Goal: Information Seeking & Learning: Learn about a topic

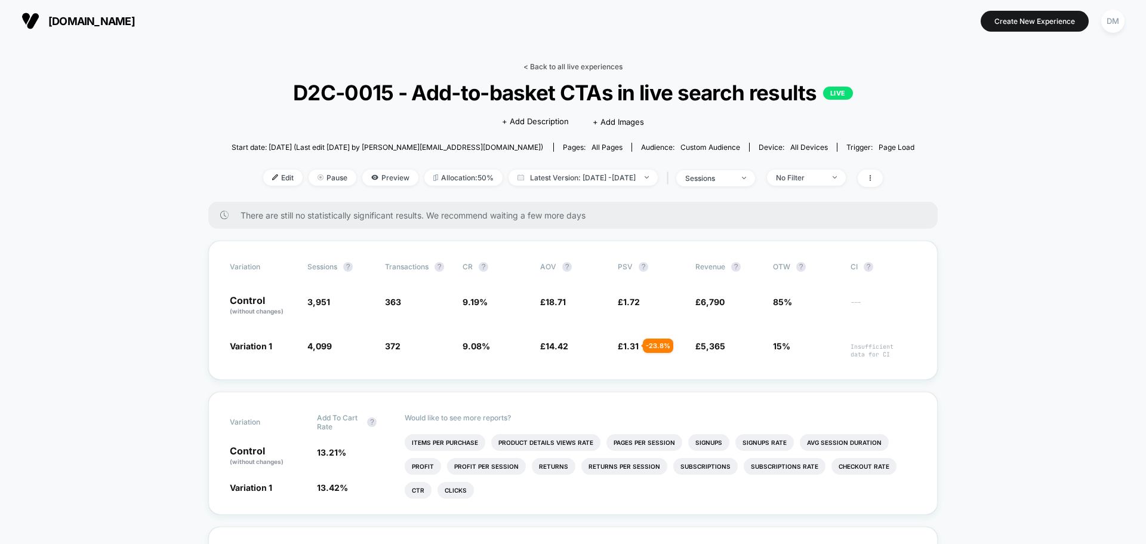
click at [556, 70] on link "< Back to all live experiences" at bounding box center [573, 66] width 99 height 9
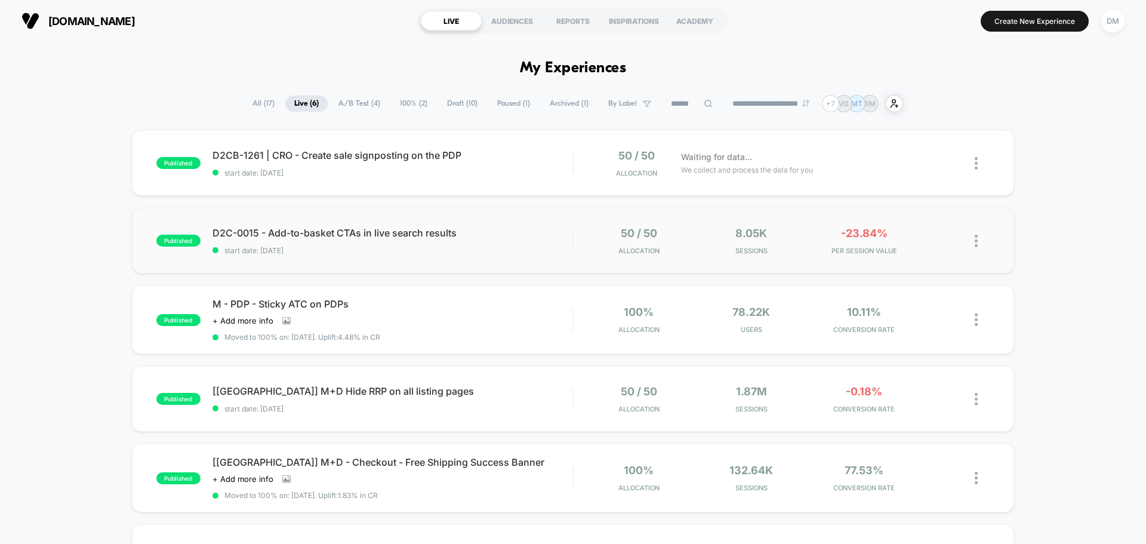
click at [427, 222] on div "published D2C-0015 - Add-to-basket CTAs in live search results start date: [DAT…" at bounding box center [573, 241] width 882 height 66
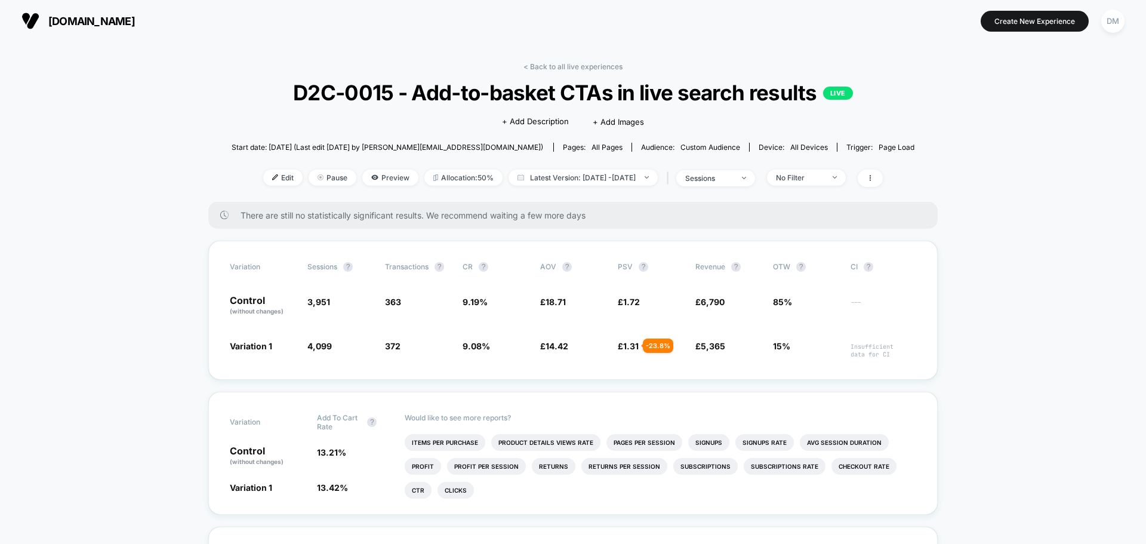
click at [562, 66] on link "< Back to all live experiences" at bounding box center [573, 66] width 99 height 9
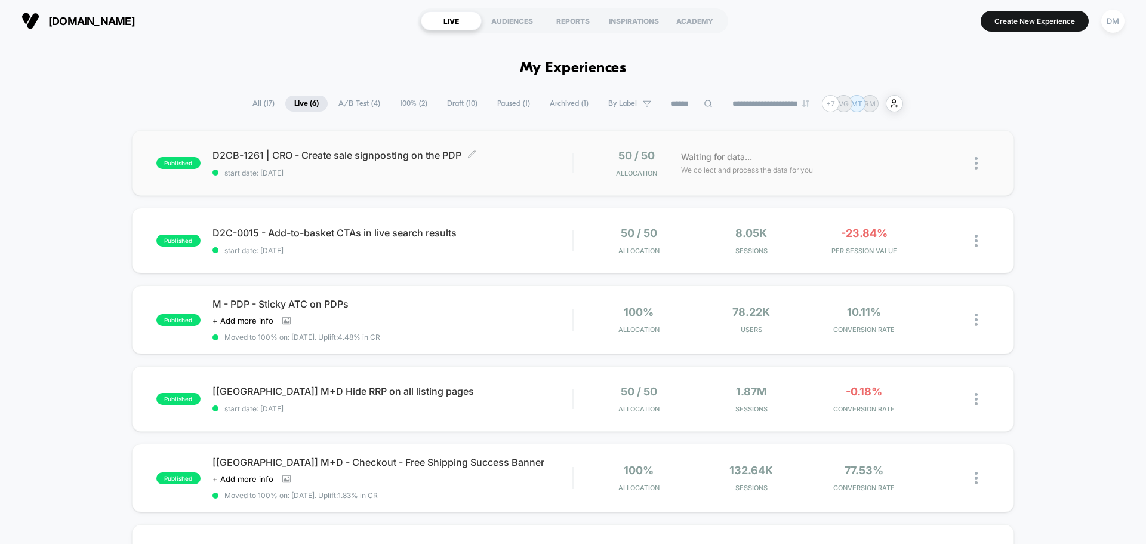
click at [405, 173] on span "start date: [DATE]" at bounding box center [393, 172] width 360 height 9
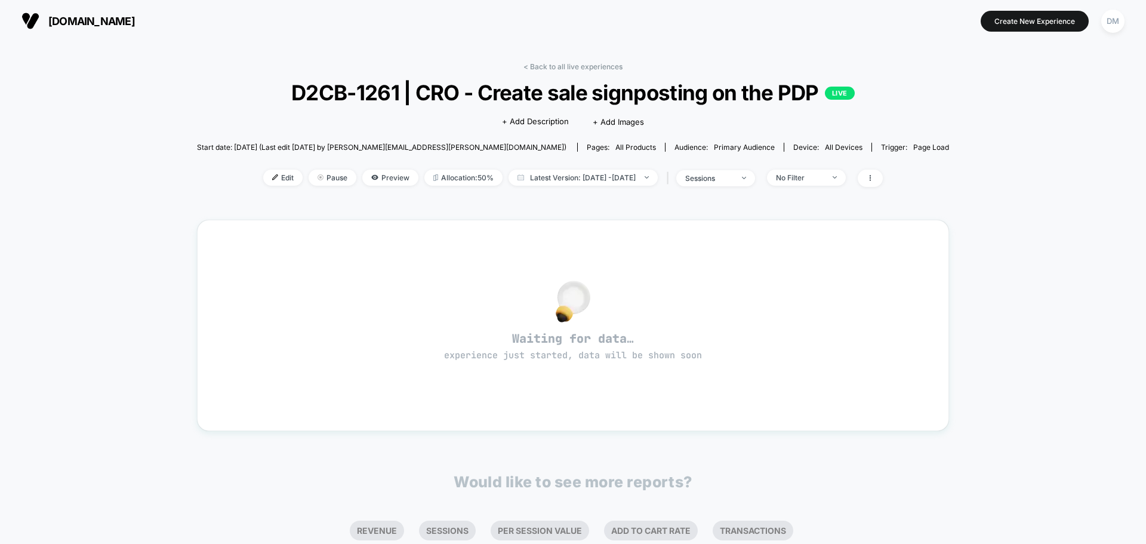
click at [130, 22] on span "[DOMAIN_NAME]" at bounding box center [91, 21] width 87 height 13
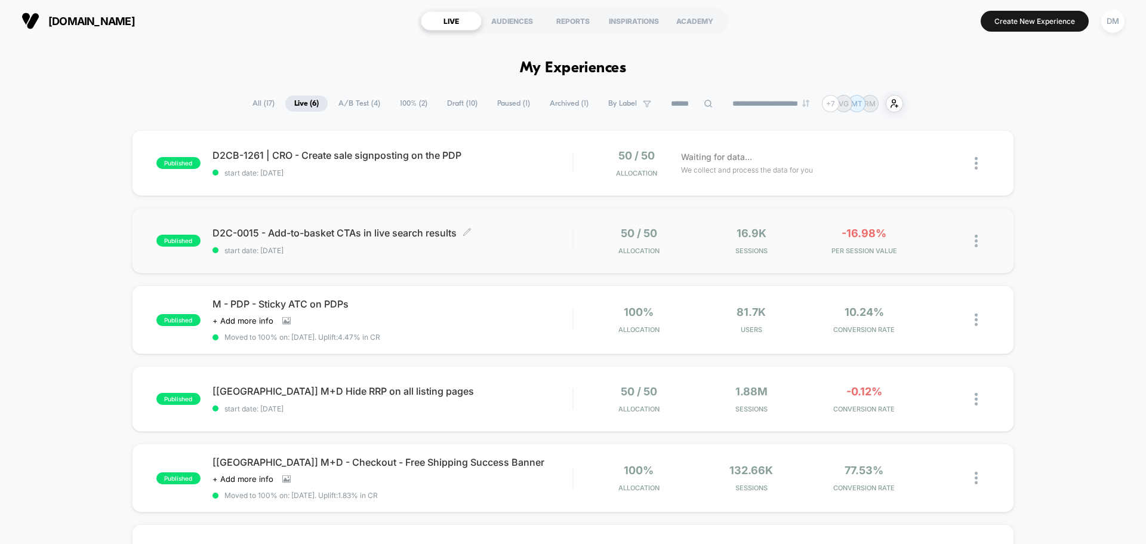
click at [475, 233] on span "D2C-0015 - Add-to-basket CTAs in live search results Click to edit experience d…" at bounding box center [393, 233] width 360 height 12
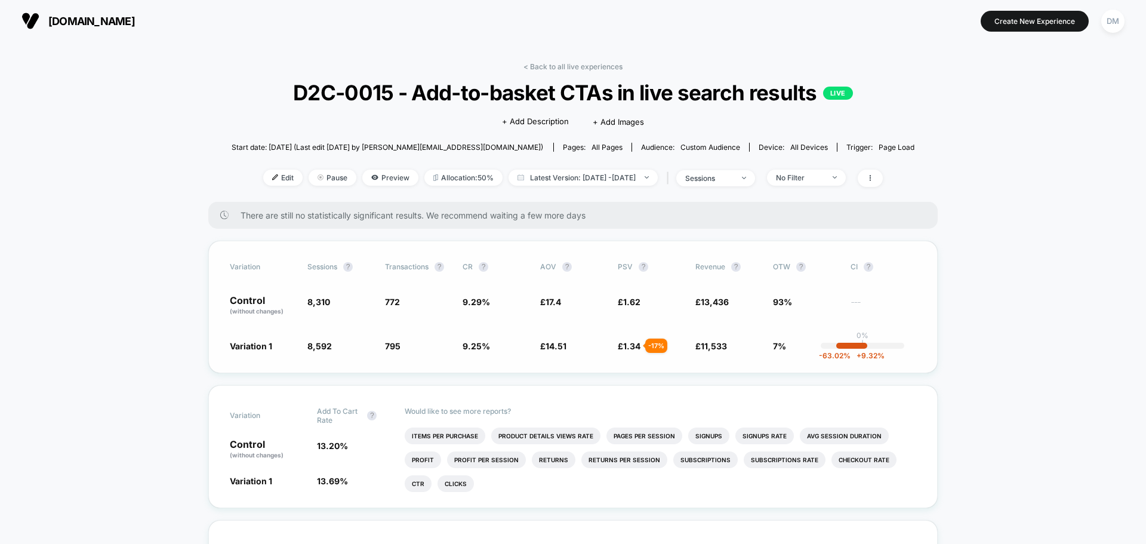
click at [241, 348] on span "Variation 1" at bounding box center [251, 346] width 42 height 10
click at [242, 348] on span "Variation 1" at bounding box center [251, 346] width 42 height 10
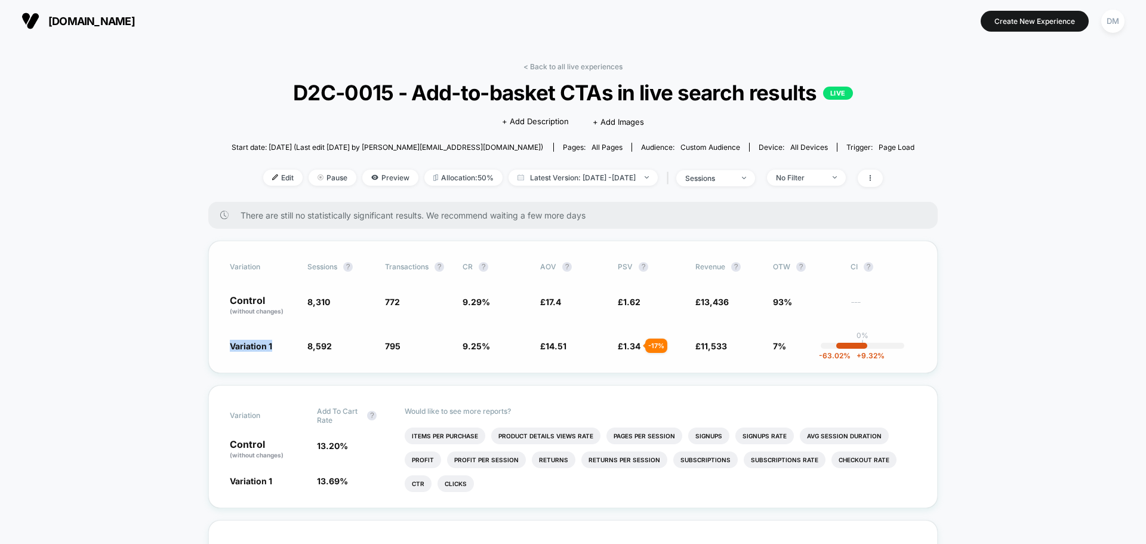
click at [238, 346] on span "Variation 1" at bounding box center [251, 346] width 42 height 10
click at [235, 345] on span "Variation 1" at bounding box center [251, 346] width 42 height 10
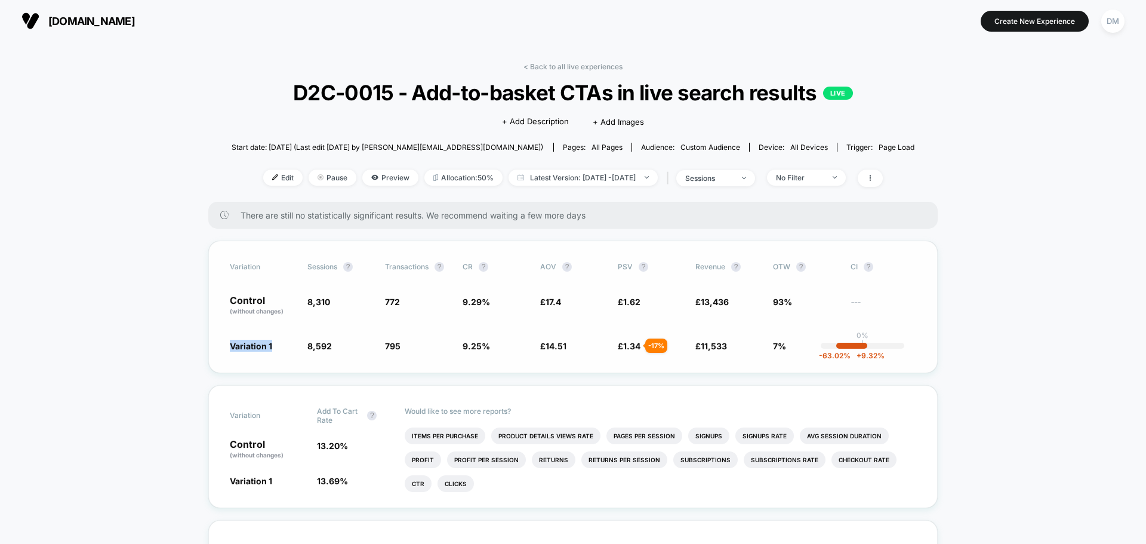
click at [235, 345] on span "Variation 1" at bounding box center [251, 346] width 42 height 10
click at [384, 174] on span "Preview" at bounding box center [390, 178] width 56 height 16
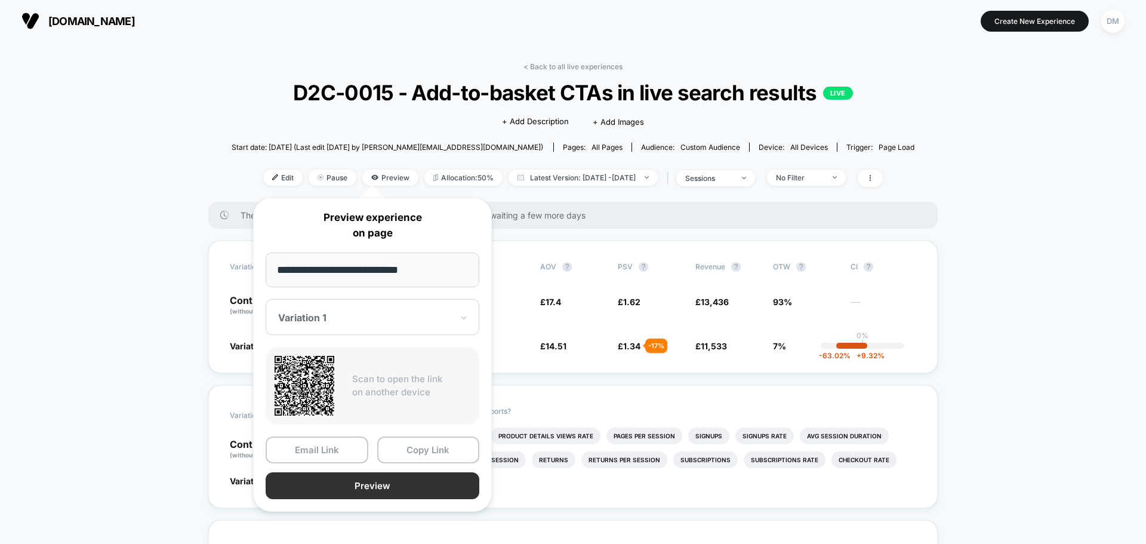
click at [376, 479] on button "Preview" at bounding box center [373, 485] width 214 height 27
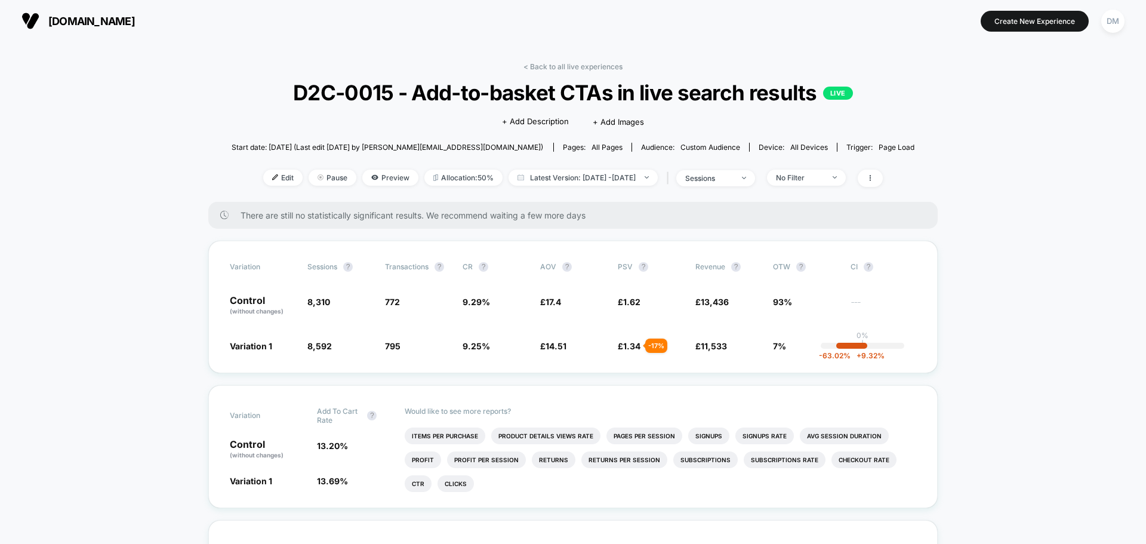
click at [105, 23] on span "[DOMAIN_NAME]" at bounding box center [91, 21] width 87 height 13
